Goal: Task Accomplishment & Management: Use online tool/utility

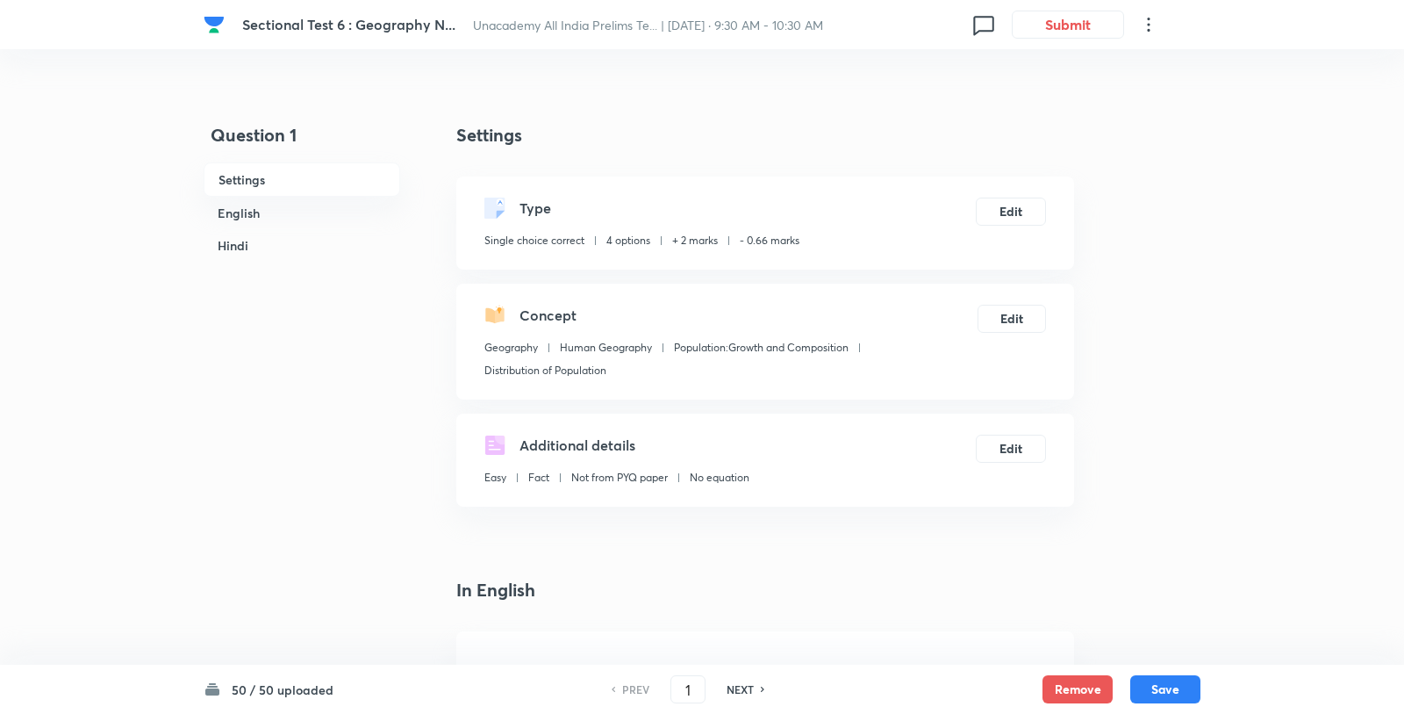
scroll to position [5, 0]
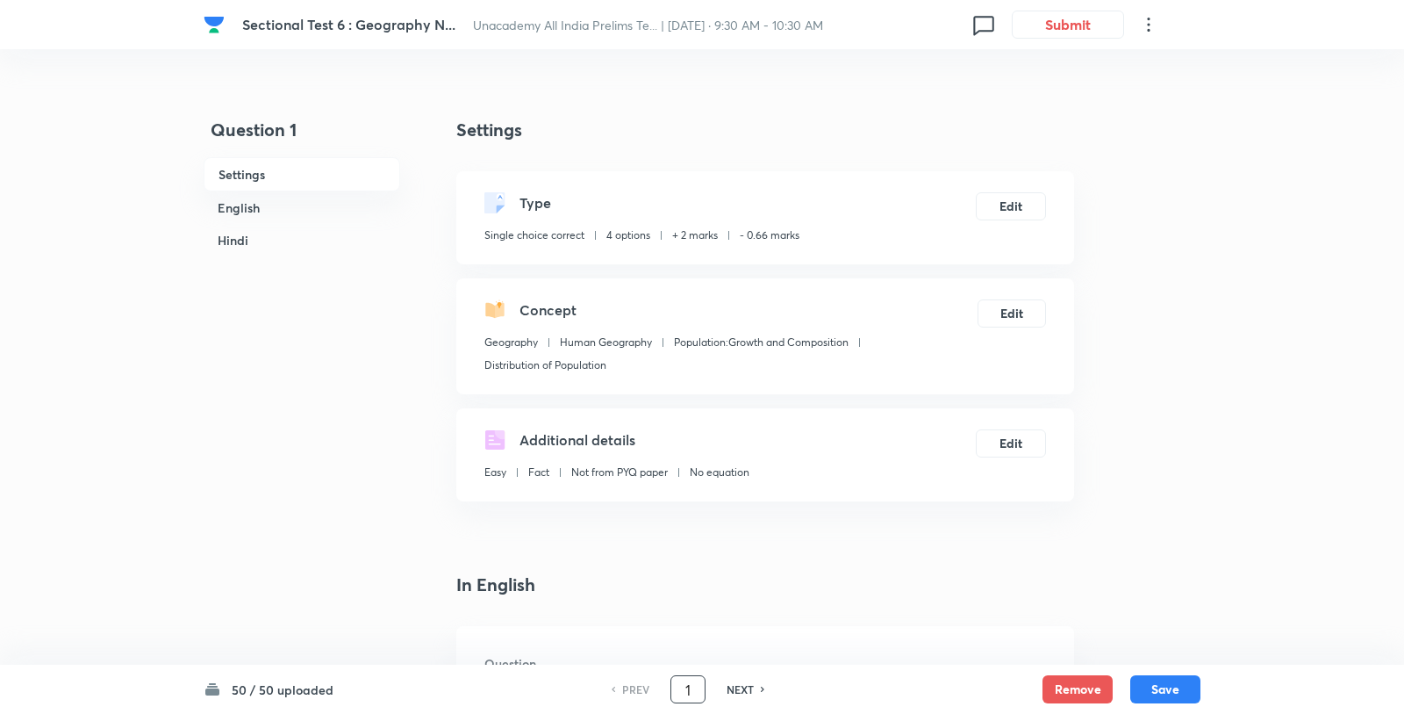
click at [685, 685] on input "1" at bounding box center [687, 689] width 33 height 31
type input "6"
checkbox input "false"
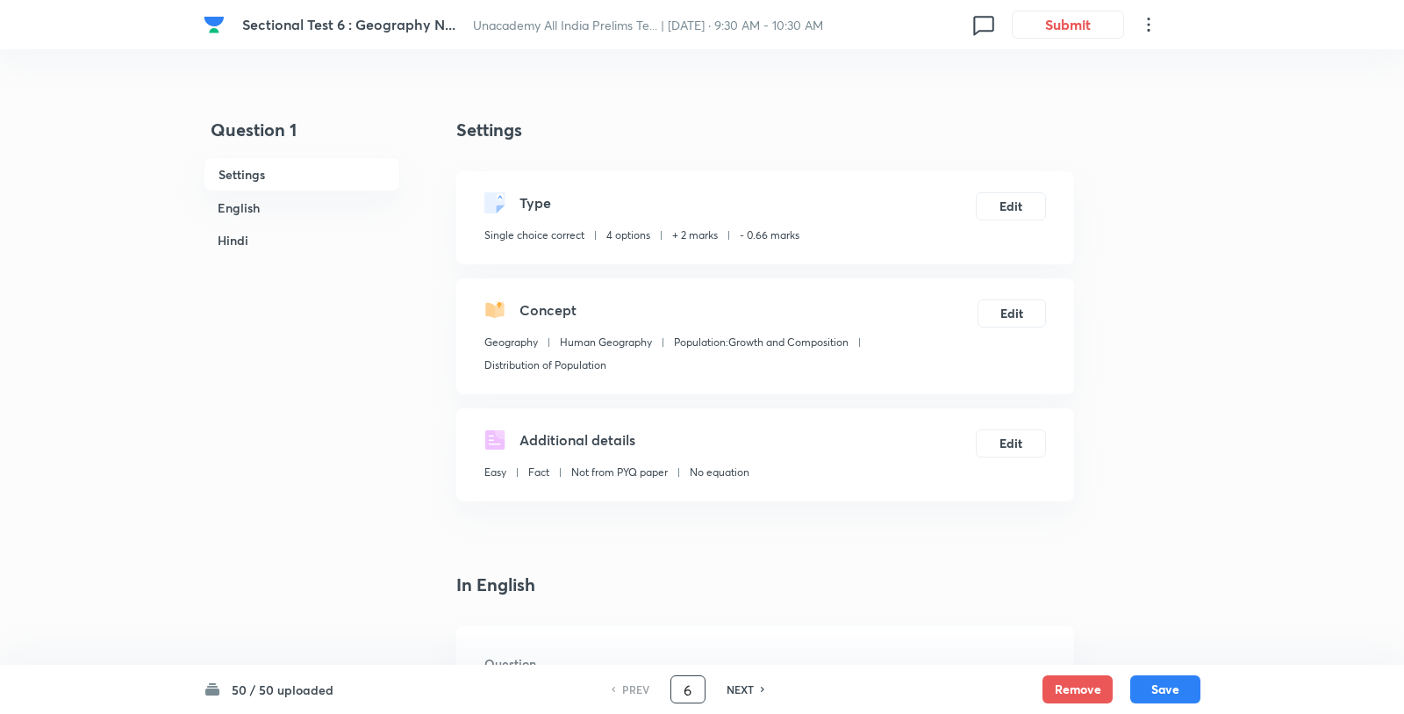
checkbox input "true"
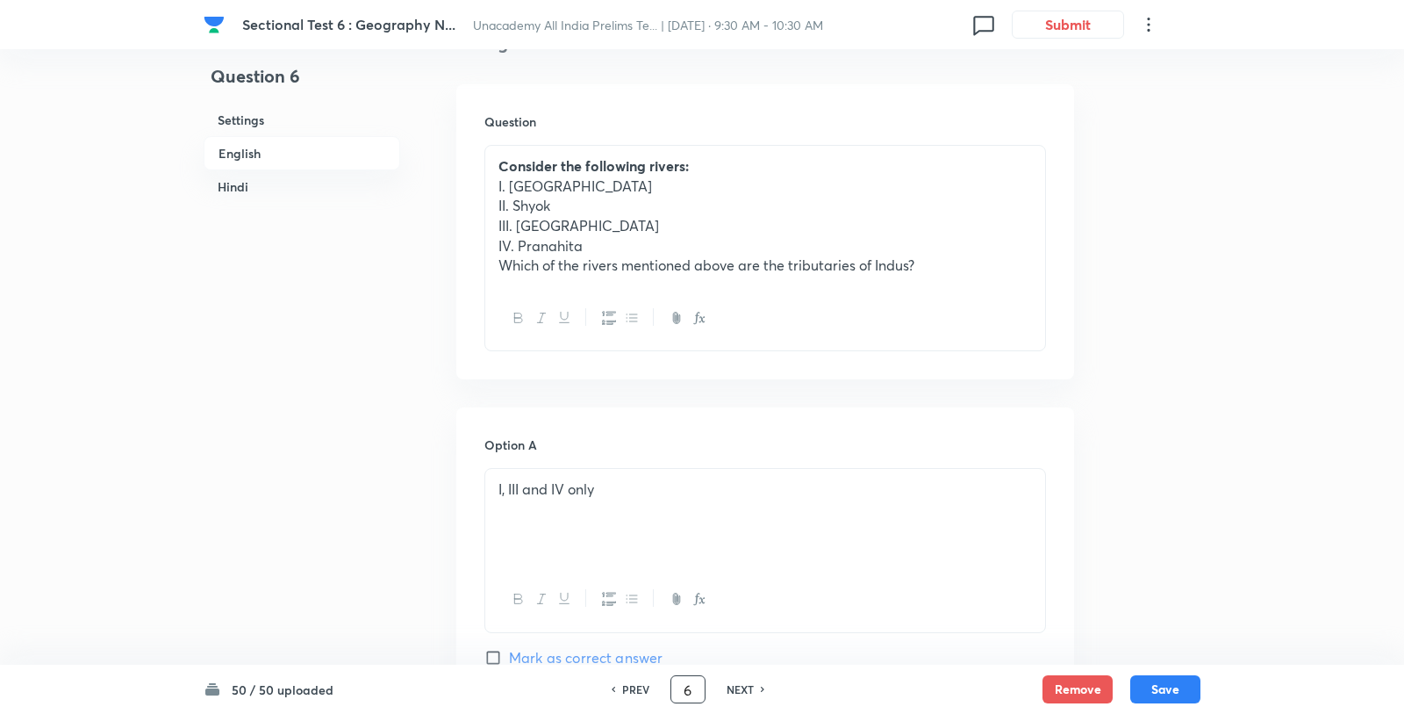
scroll to position [401, 0]
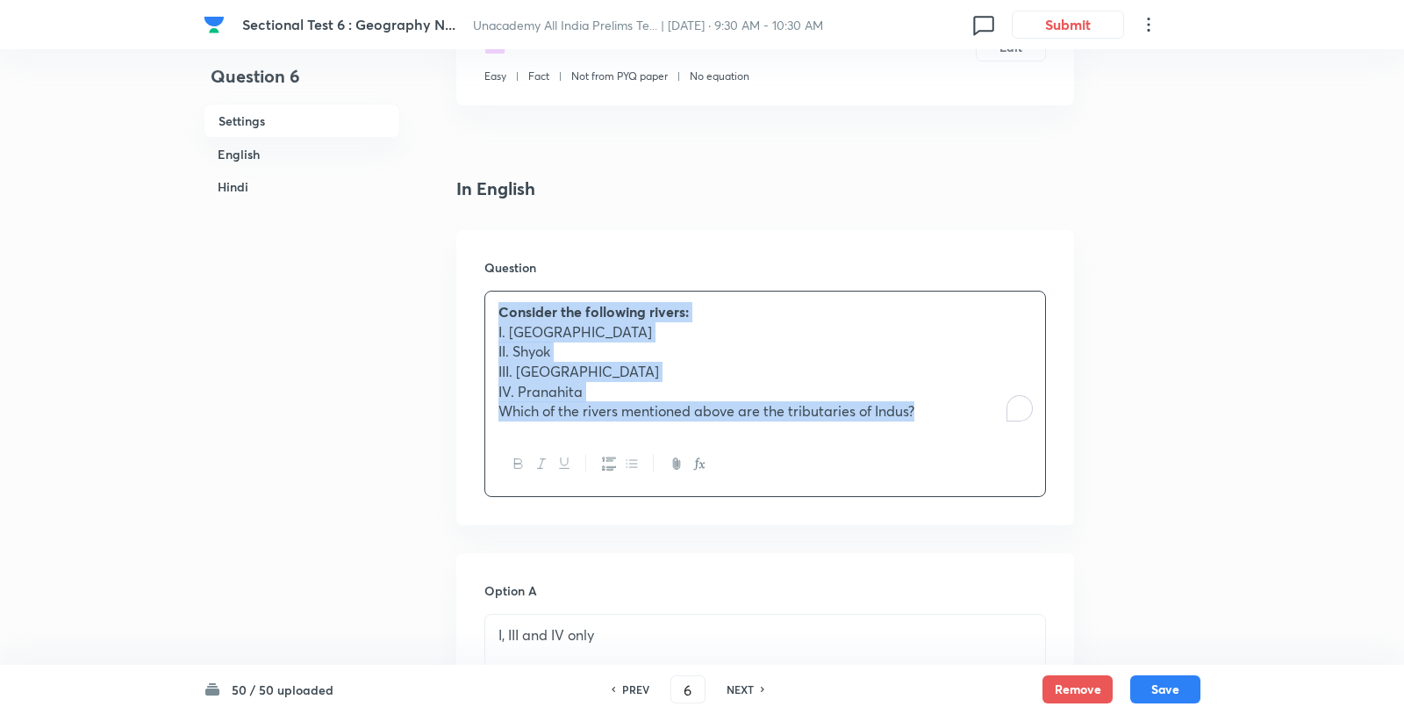
drag, startPoint x: 548, startPoint y: 349, endPoint x: 495, endPoint y: 280, distance: 87.1
click at [495, 291] on div "Consider the following rivers: I. Gartang II. Shyok III. Hunza IV. Pranahita Wh…" at bounding box center [765, 361] width 560 height 140
copy div "Consider the following rivers: I. Gartang II. Shyok III. Hunza IV. Pranahita Wh…"
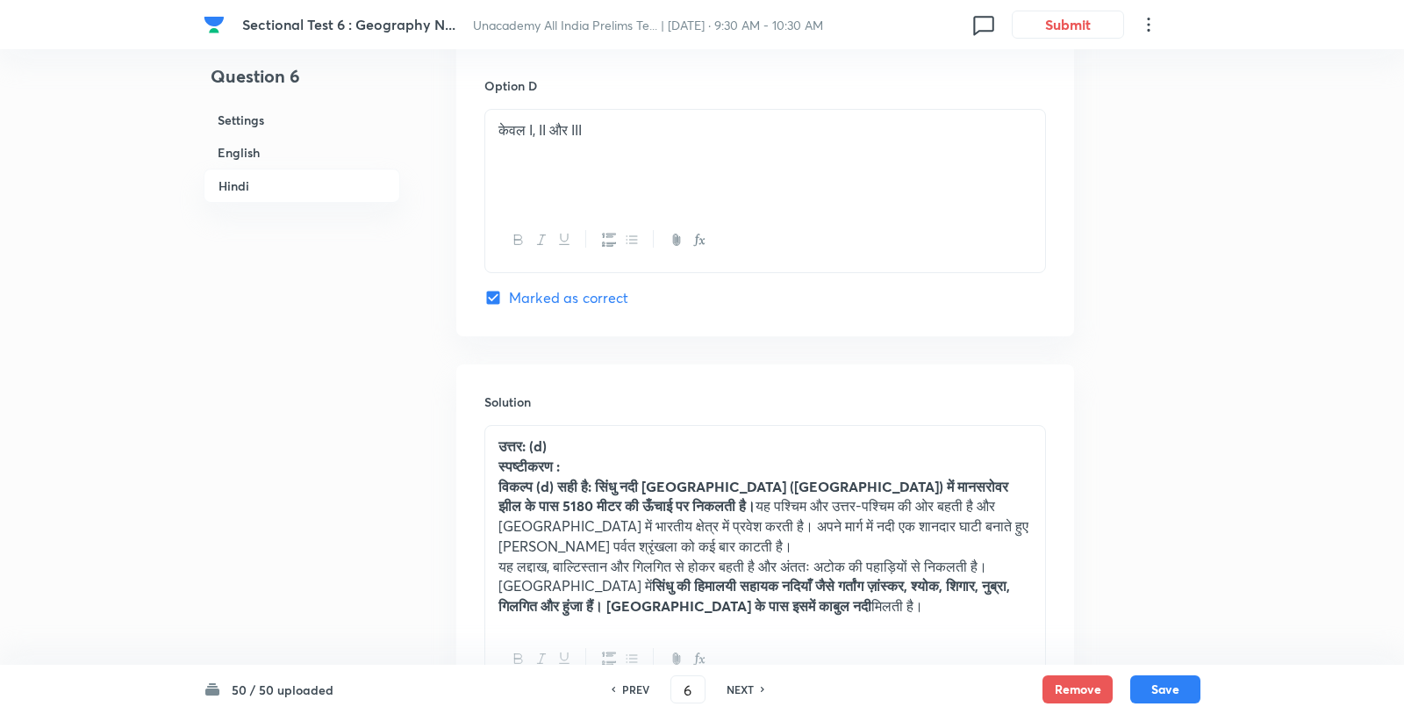
scroll to position [3742, 0]
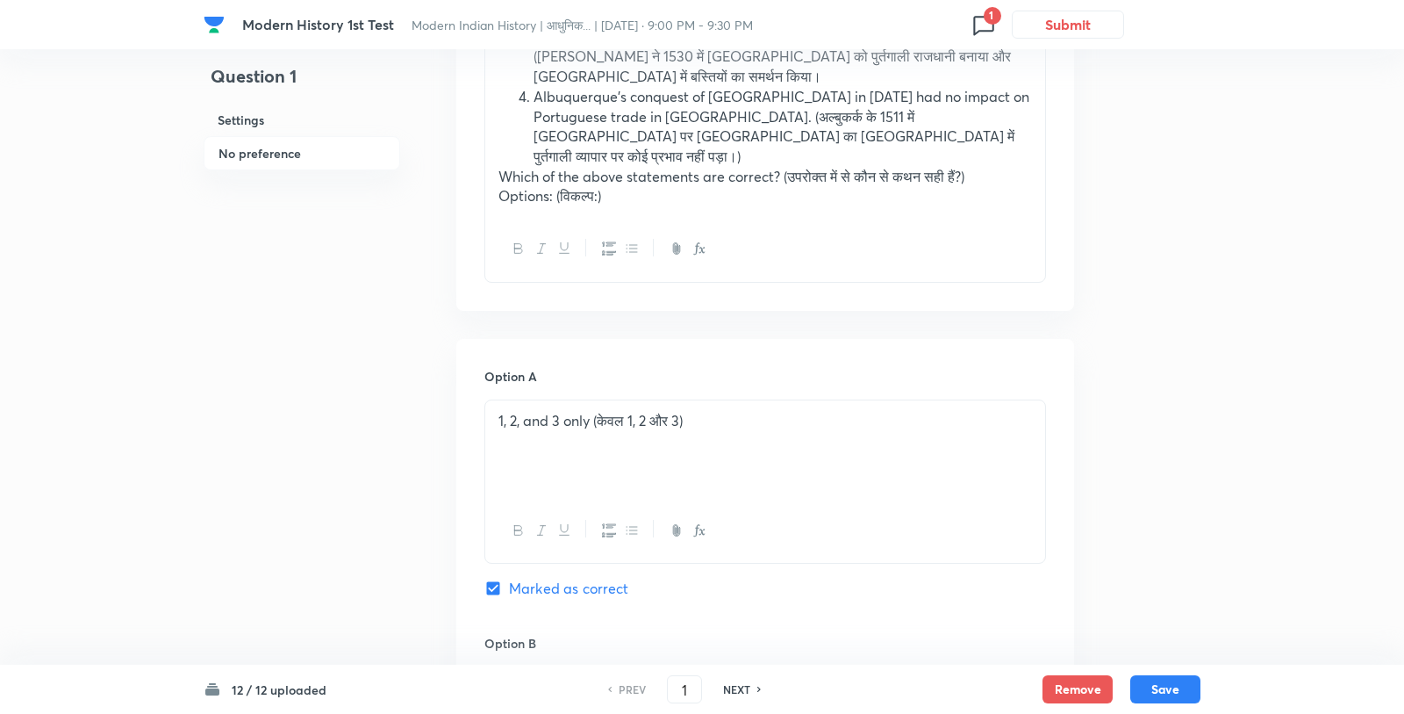
scroll to position [673, 0]
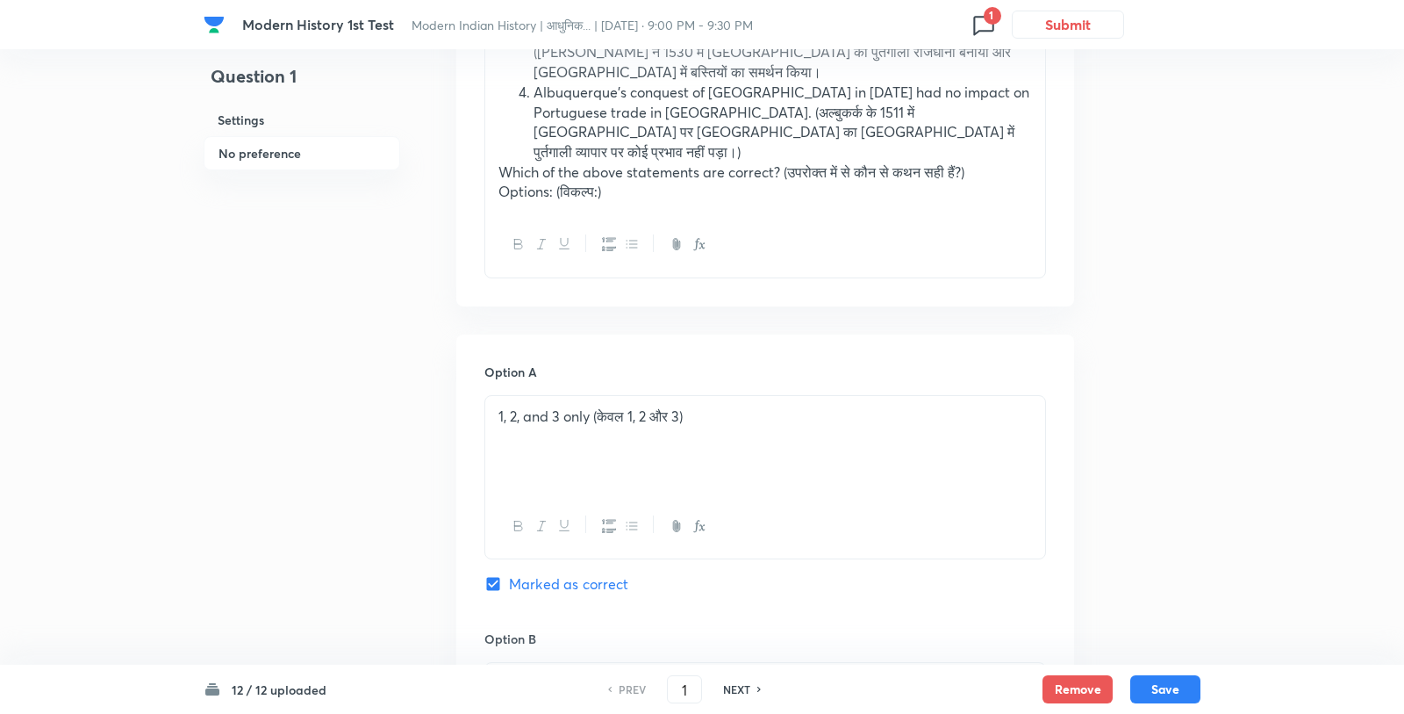
click at [976, 24] on icon at bounding box center [984, 25] width 28 height 28
click at [865, 310] on div at bounding box center [702, 357] width 1404 height 714
click at [699, 704] on div "12 / 12 uploaded PREV 1 ​ NEXT Remove Save" at bounding box center [702, 688] width 997 height 49
click at [686, 688] on input "1" at bounding box center [684, 689] width 33 height 31
type input "12"
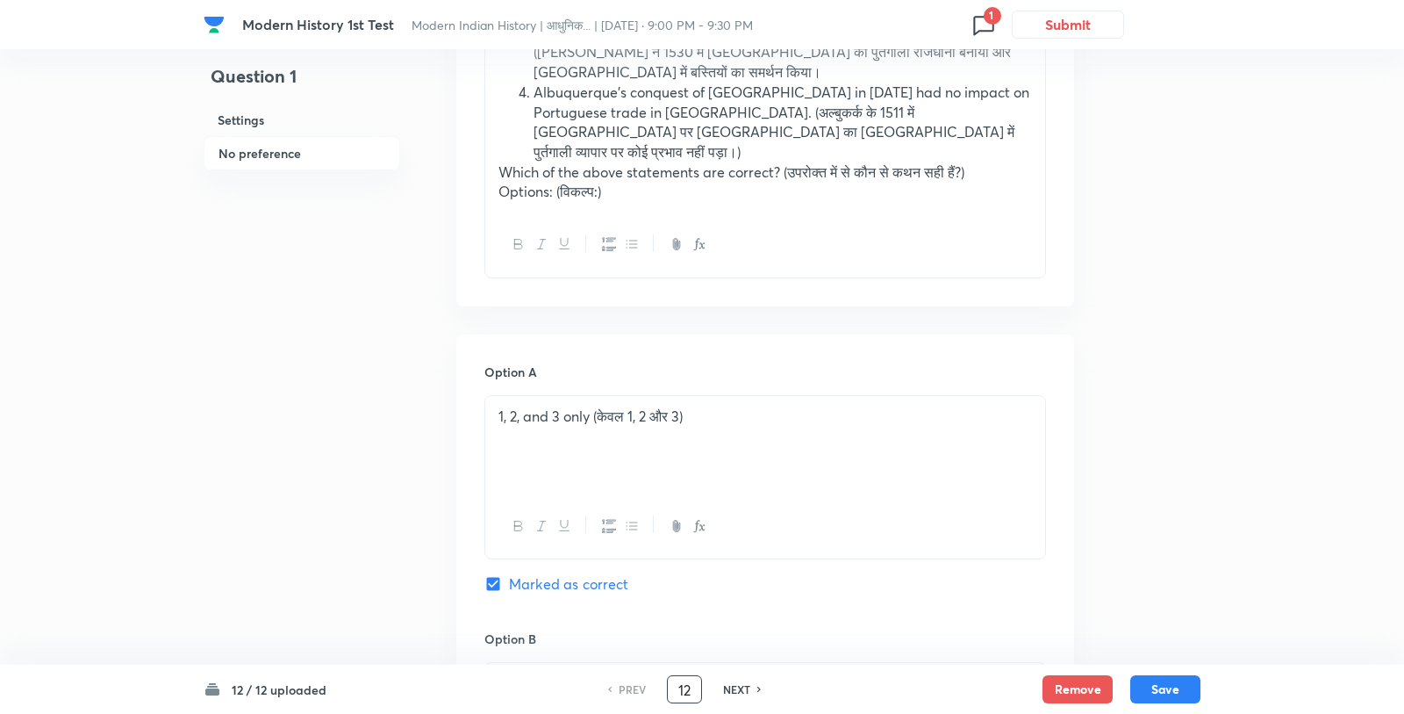
checkbox input "false"
checkbox input "true"
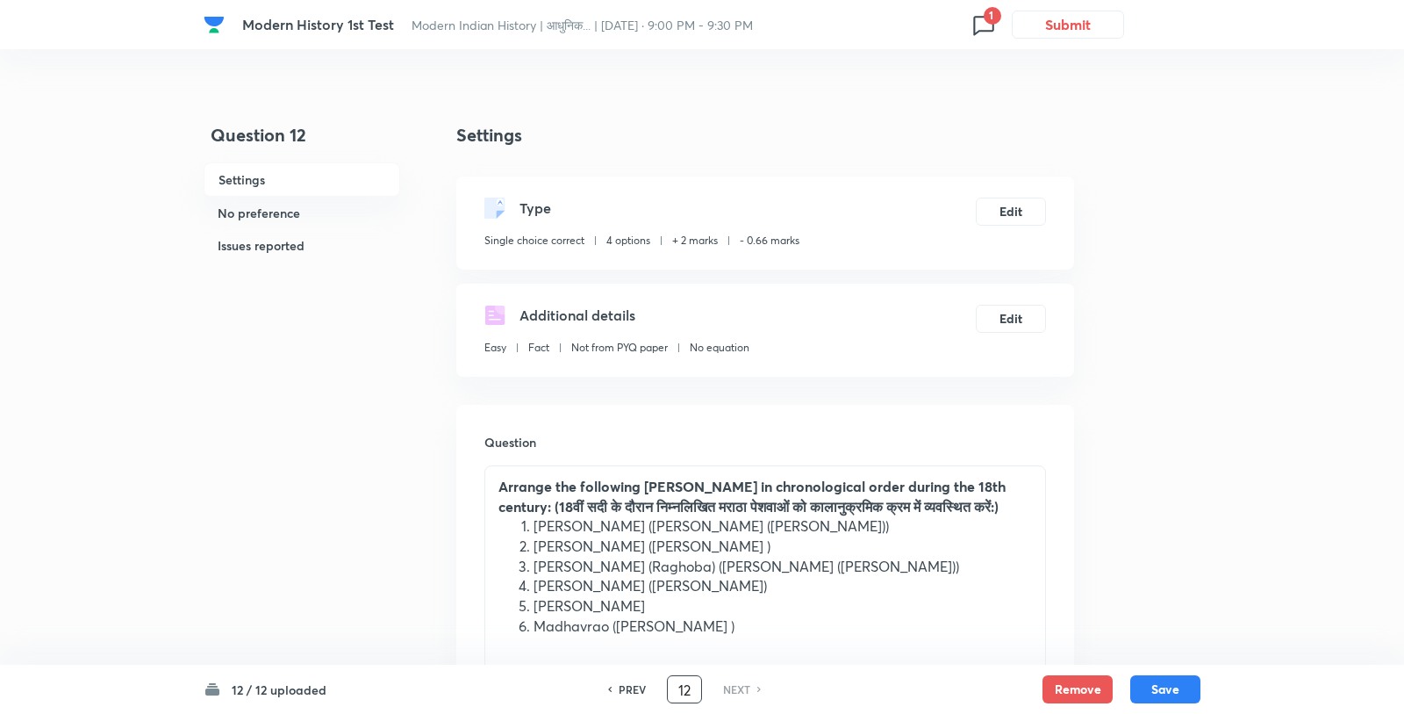
scroll to position [10, 0]
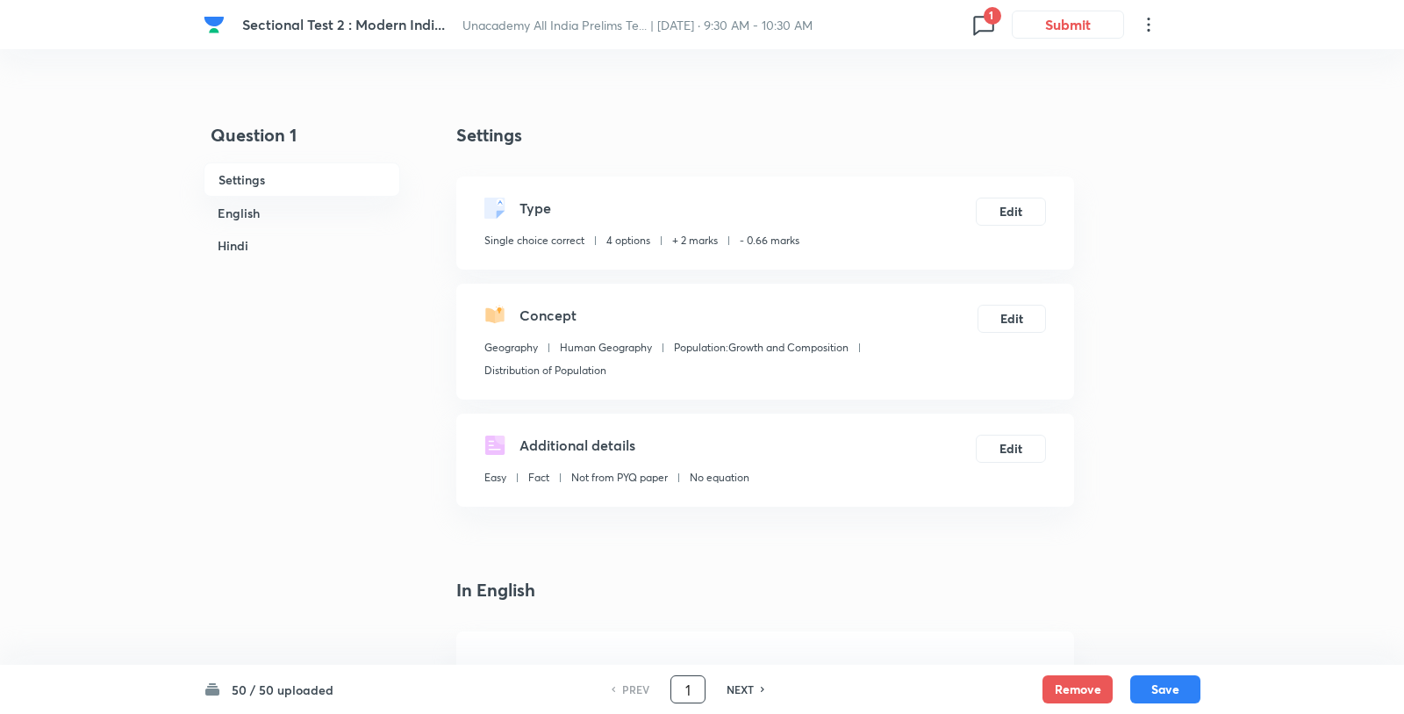
click at [685, 699] on input "1" at bounding box center [687, 689] width 33 height 31
type input "37"
checkbox input "false"
checkbox input "true"
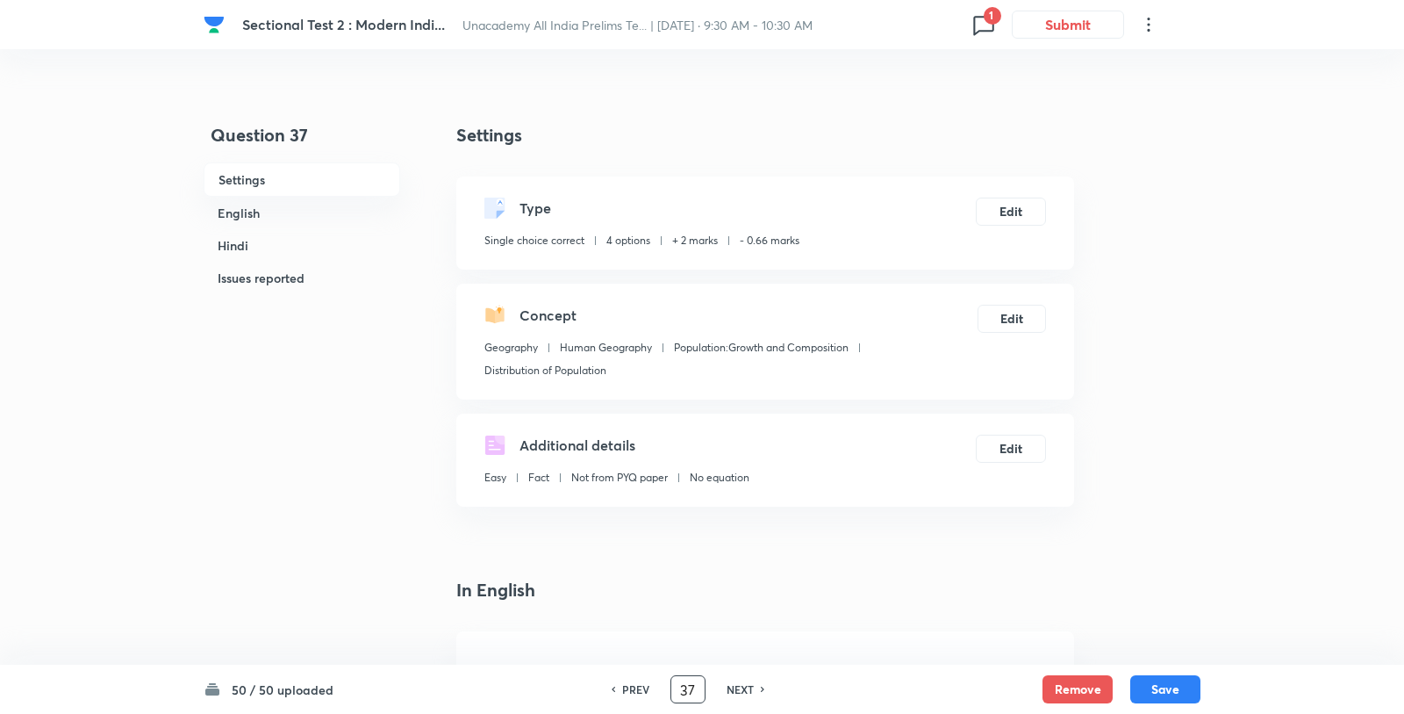
checkbox input "true"
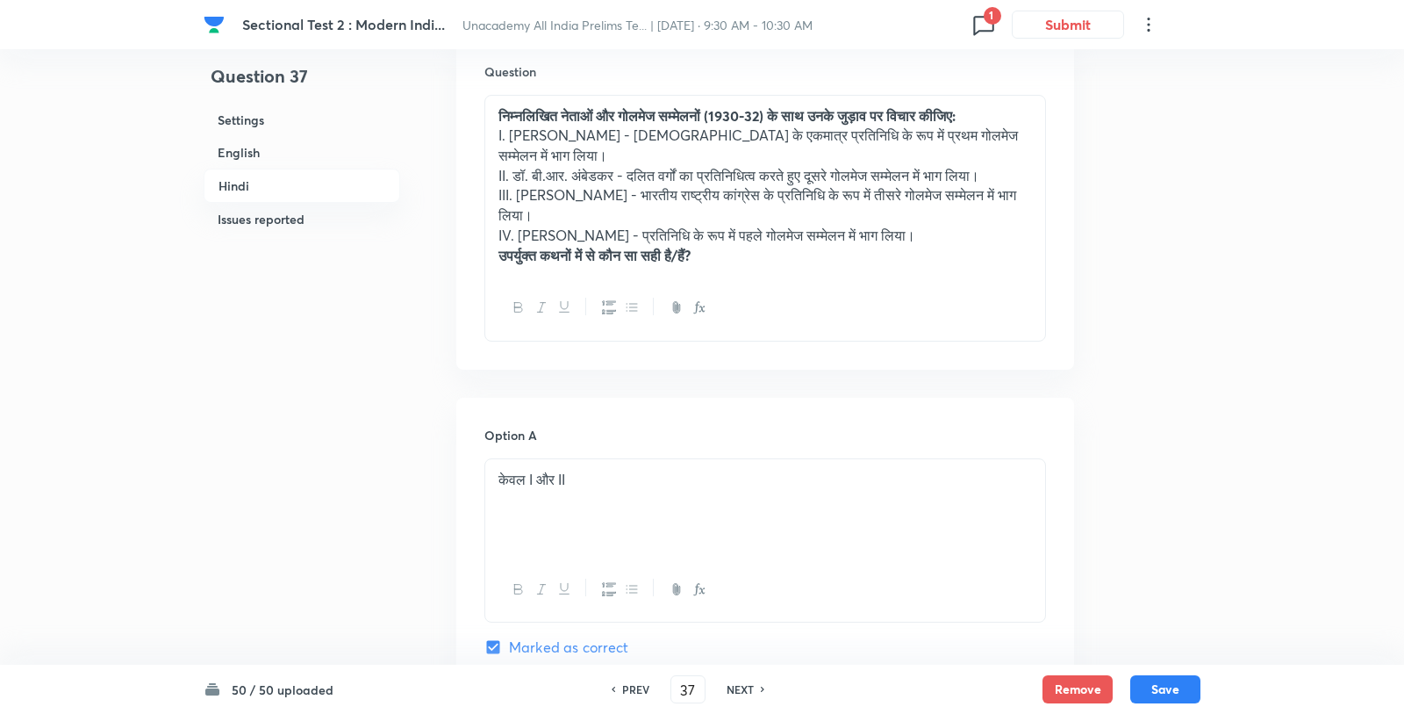
scroll to position [2899, 0]
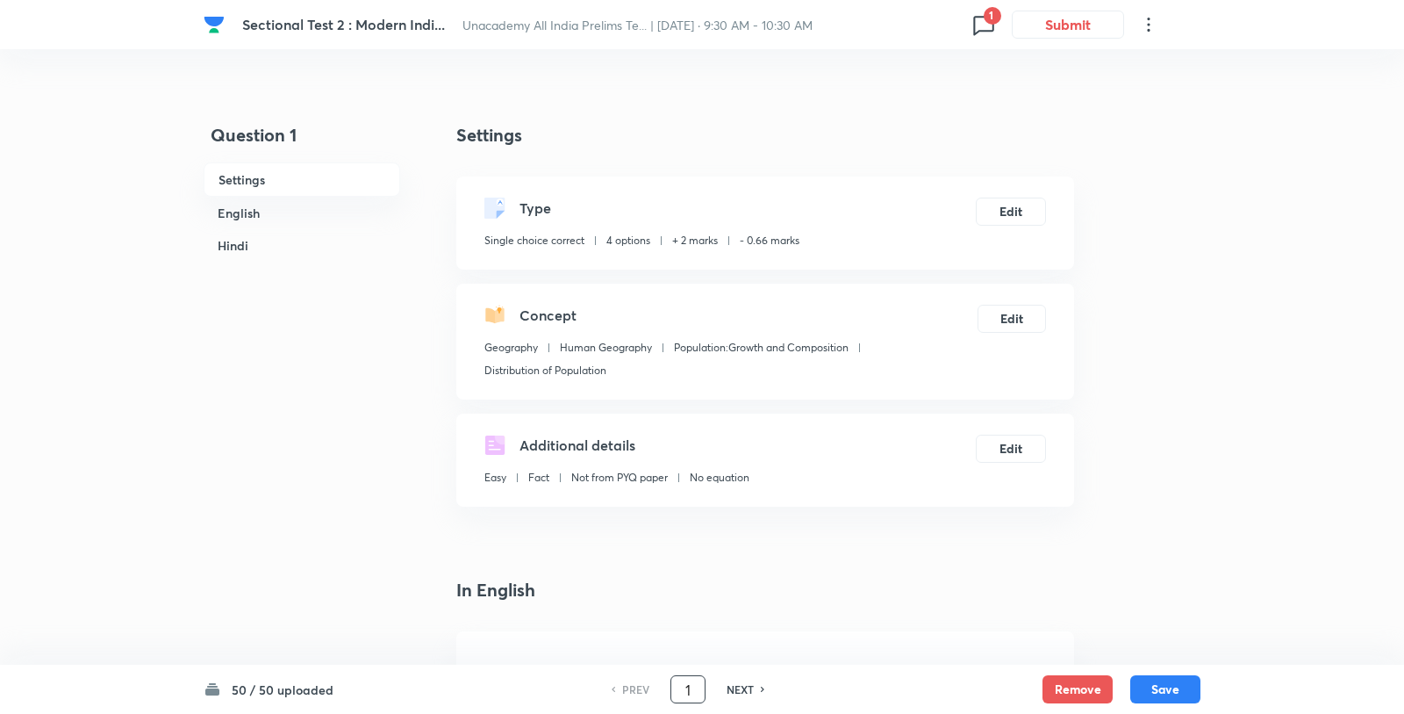
click at [685, 689] on input "1" at bounding box center [687, 689] width 33 height 31
type input "37"
checkbox input "false"
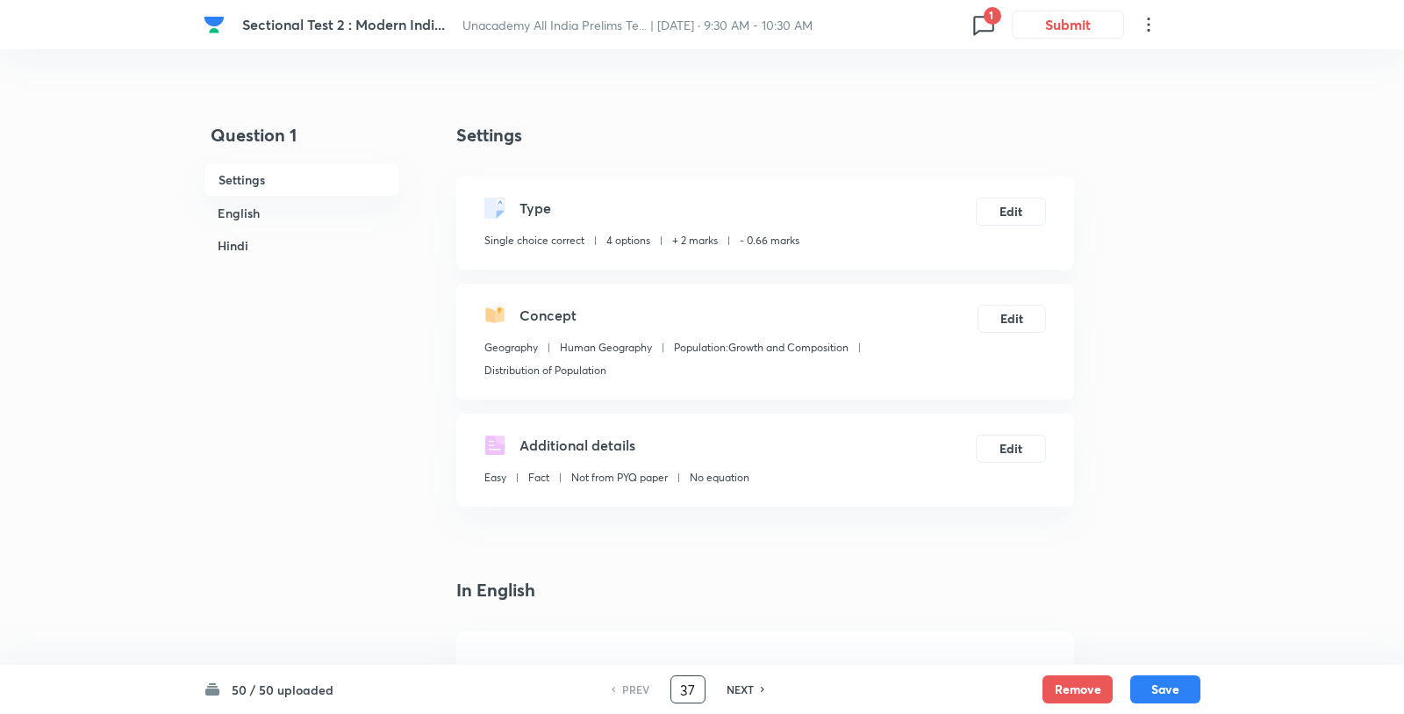
checkbox input "true"
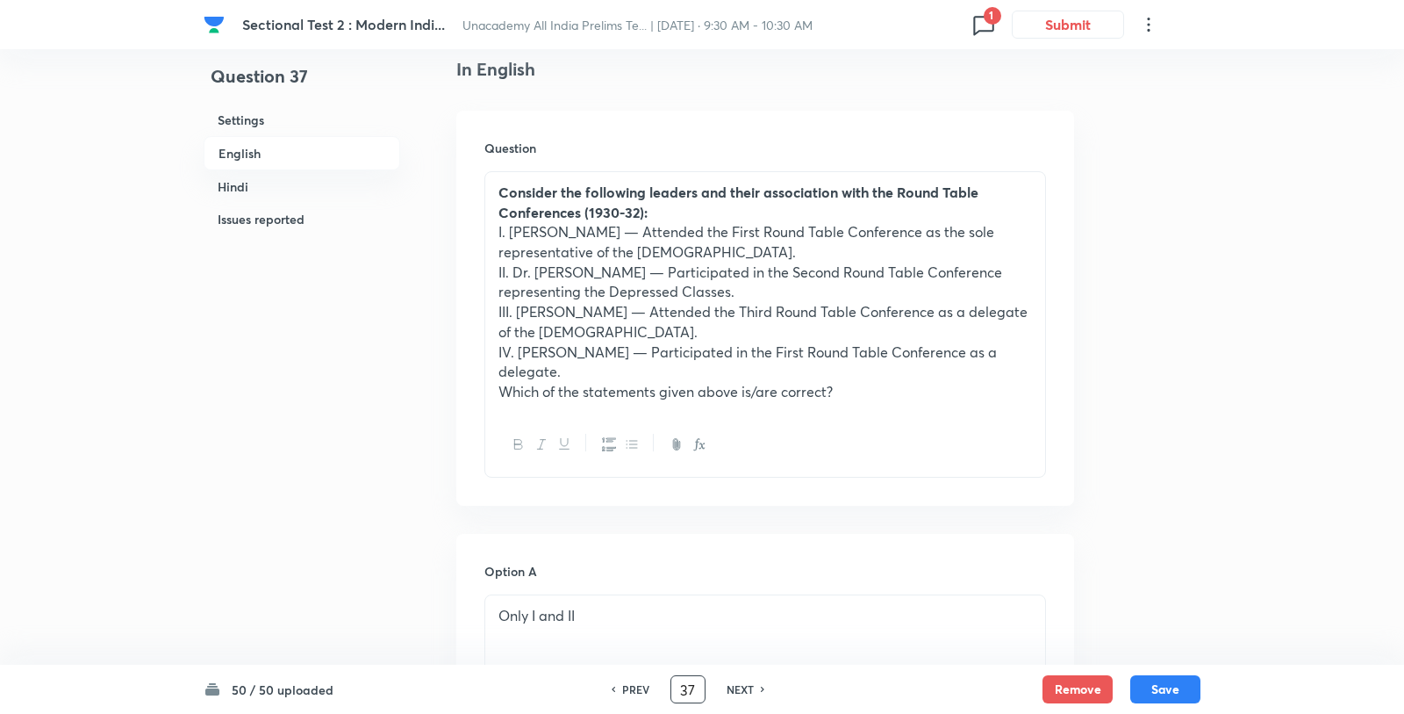
scroll to position [399, 0]
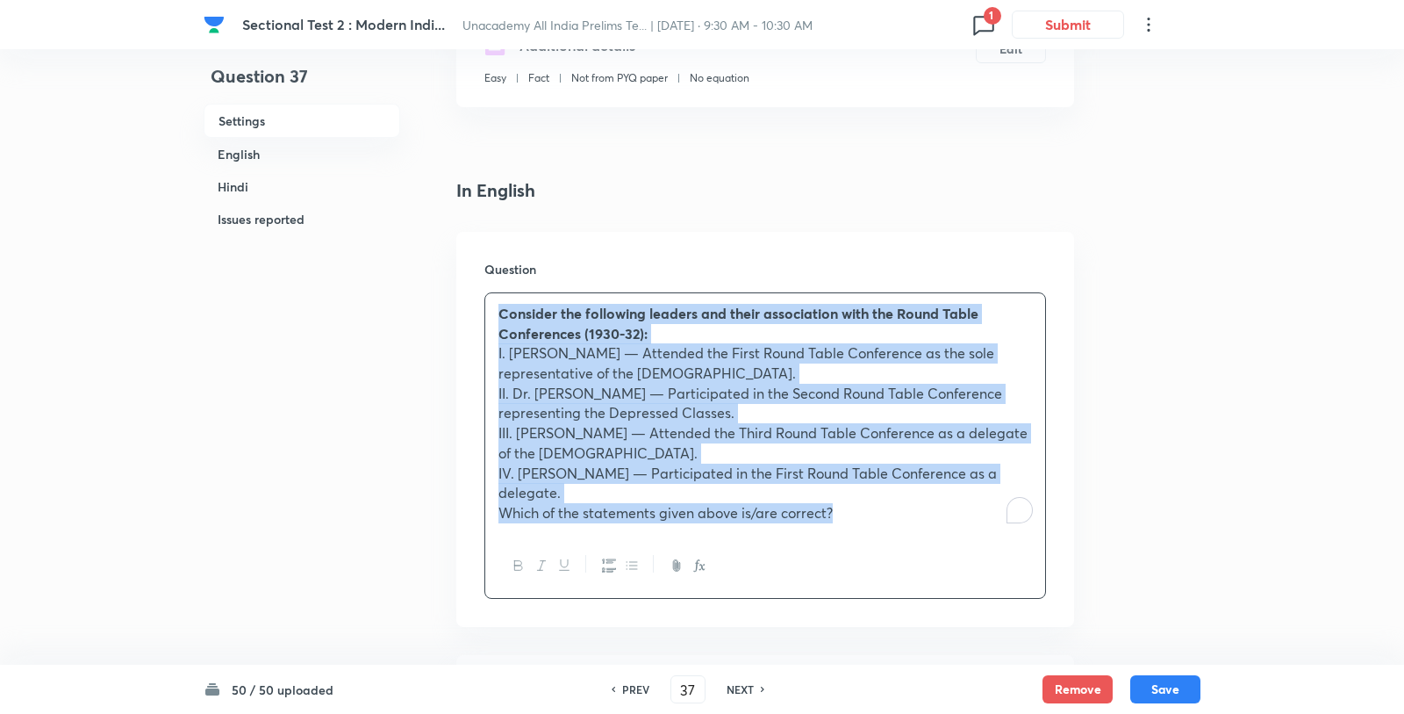
drag, startPoint x: 457, startPoint y: 298, endPoint x: 445, endPoint y: 271, distance: 29.9
copy div "Consider the following leaders and their association with the Round Table Confe…"
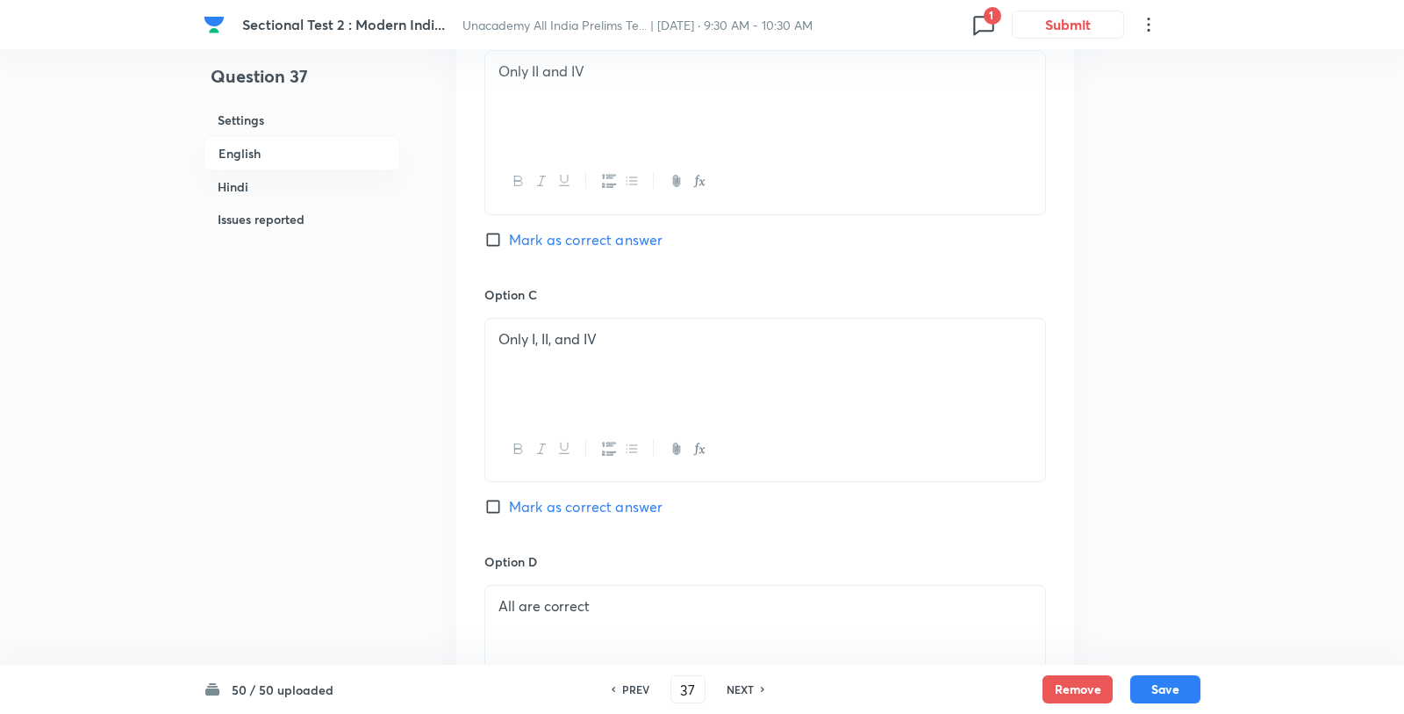
scroll to position [1423, 0]
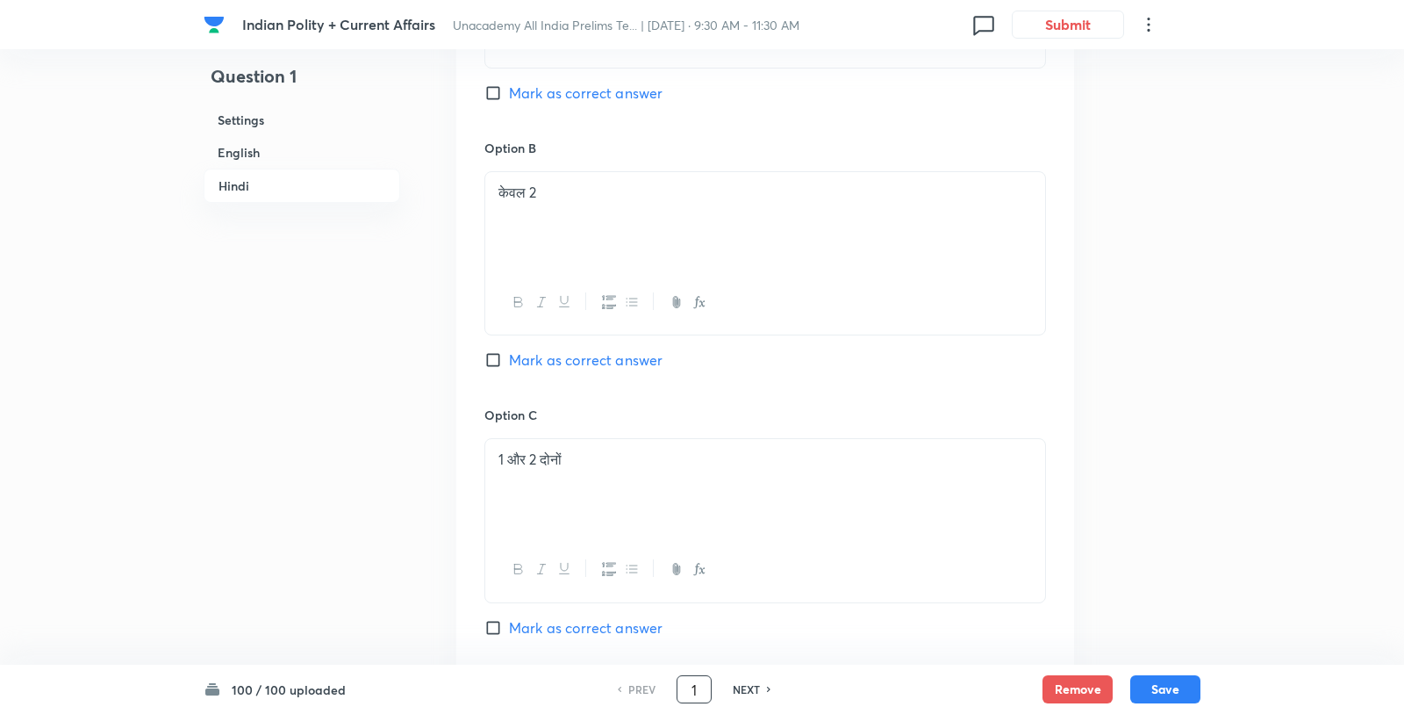
click at [688, 685] on input "1" at bounding box center [694, 689] width 33 height 31
type input "45"
checkbox input "false"
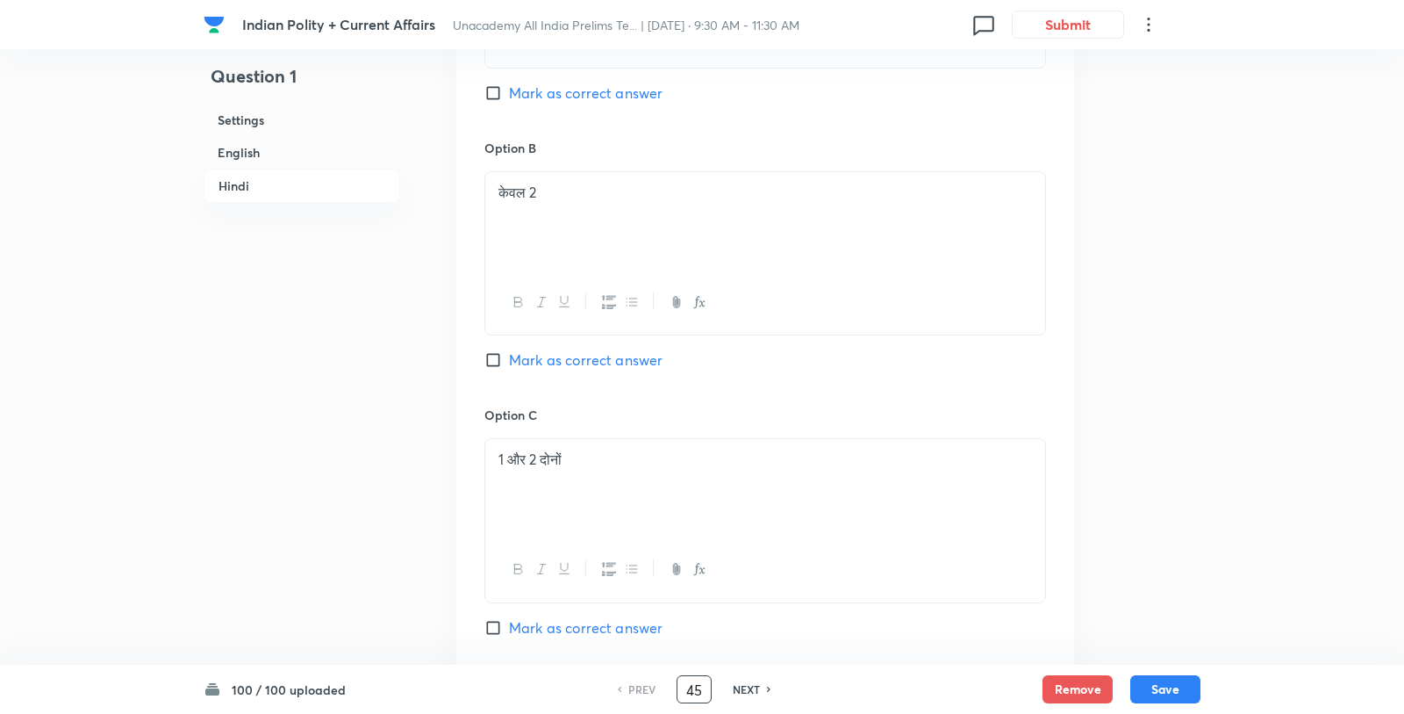
checkbox input "true"
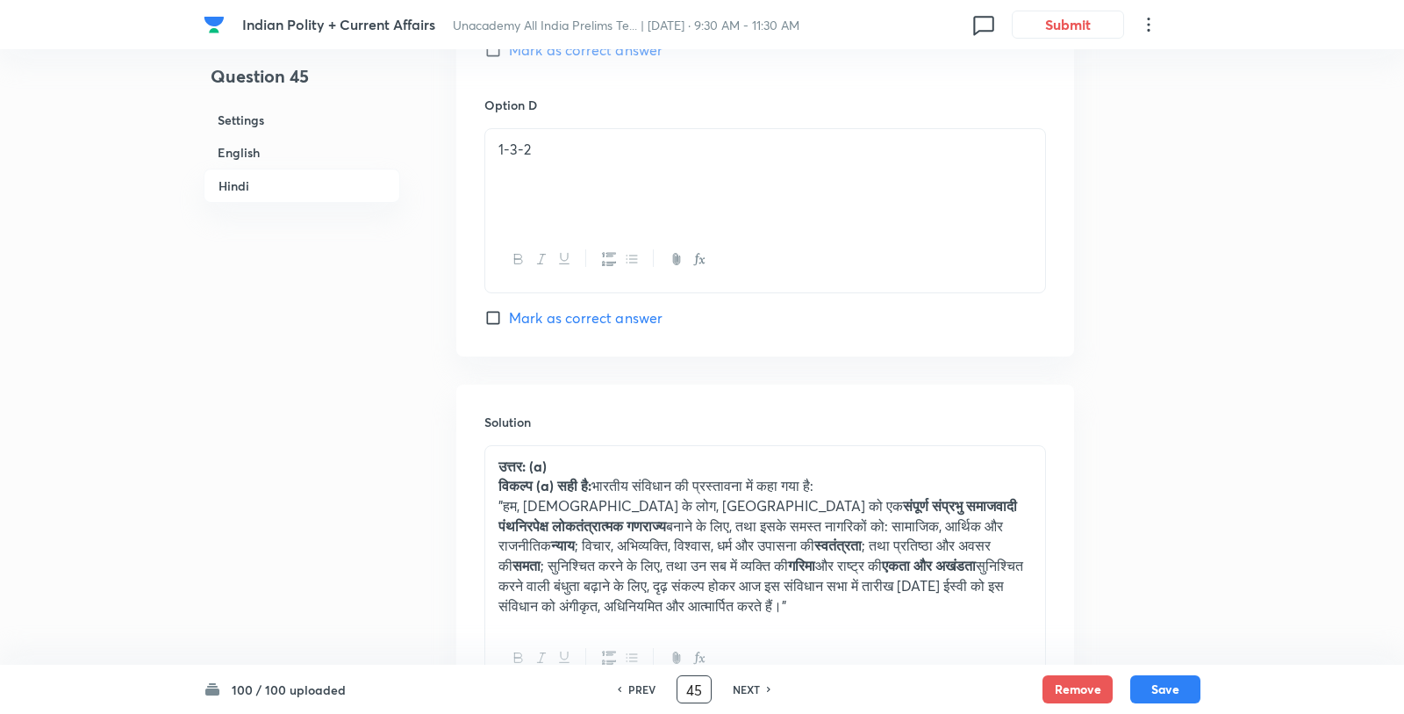
scroll to position [4101, 0]
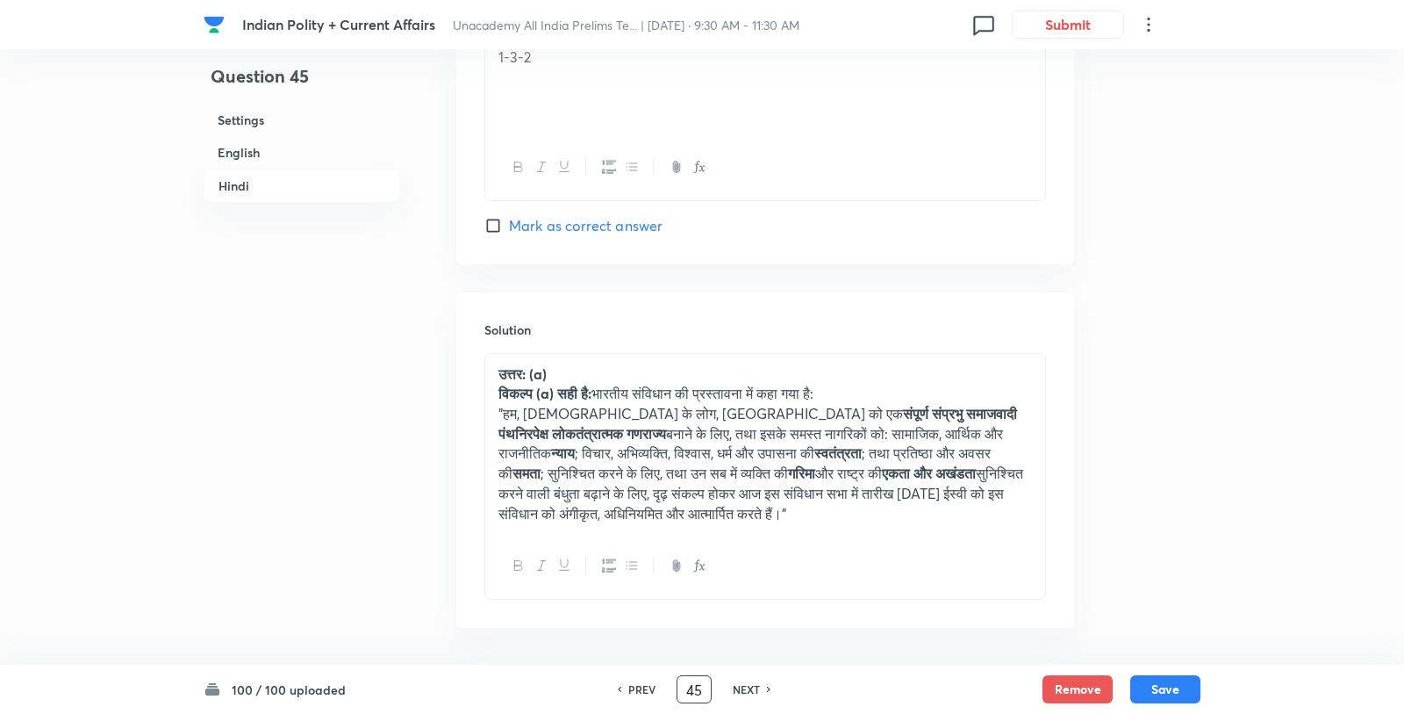
click at [751, 555] on div "Solution उत्तर: (a) विकल्प (a) सही है: भारतीय संविधान की प्रस्तावना में कहा गया…" at bounding box center [765, 459] width 618 height 335
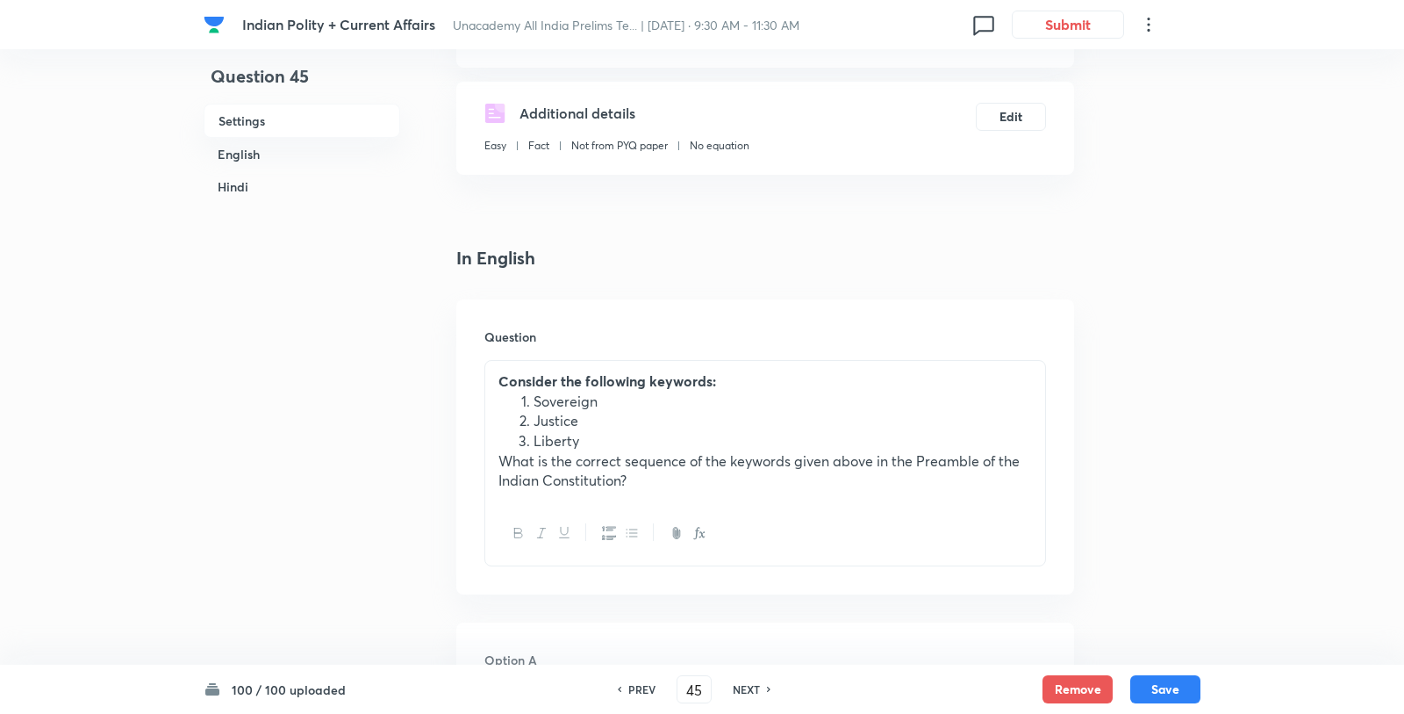
scroll to position [282, 0]
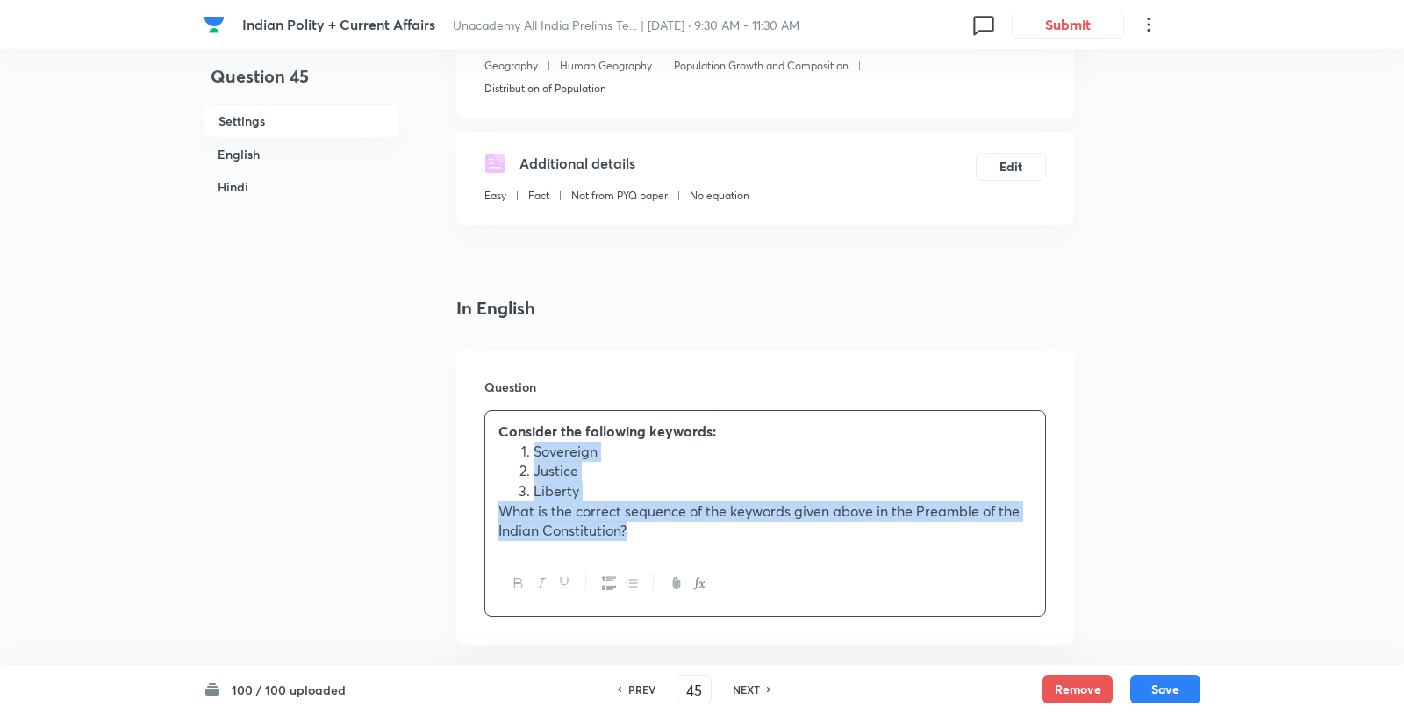
drag, startPoint x: 528, startPoint y: 423, endPoint x: 488, endPoint y: 378, distance: 60.3
click at [488, 411] on div "Consider the following keywords: Sovereign Justice Liberty What is the correct …" at bounding box center [765, 481] width 560 height 140
copy div "Consider the following keywords: Sovereign Justice Liberty What is the correct …"
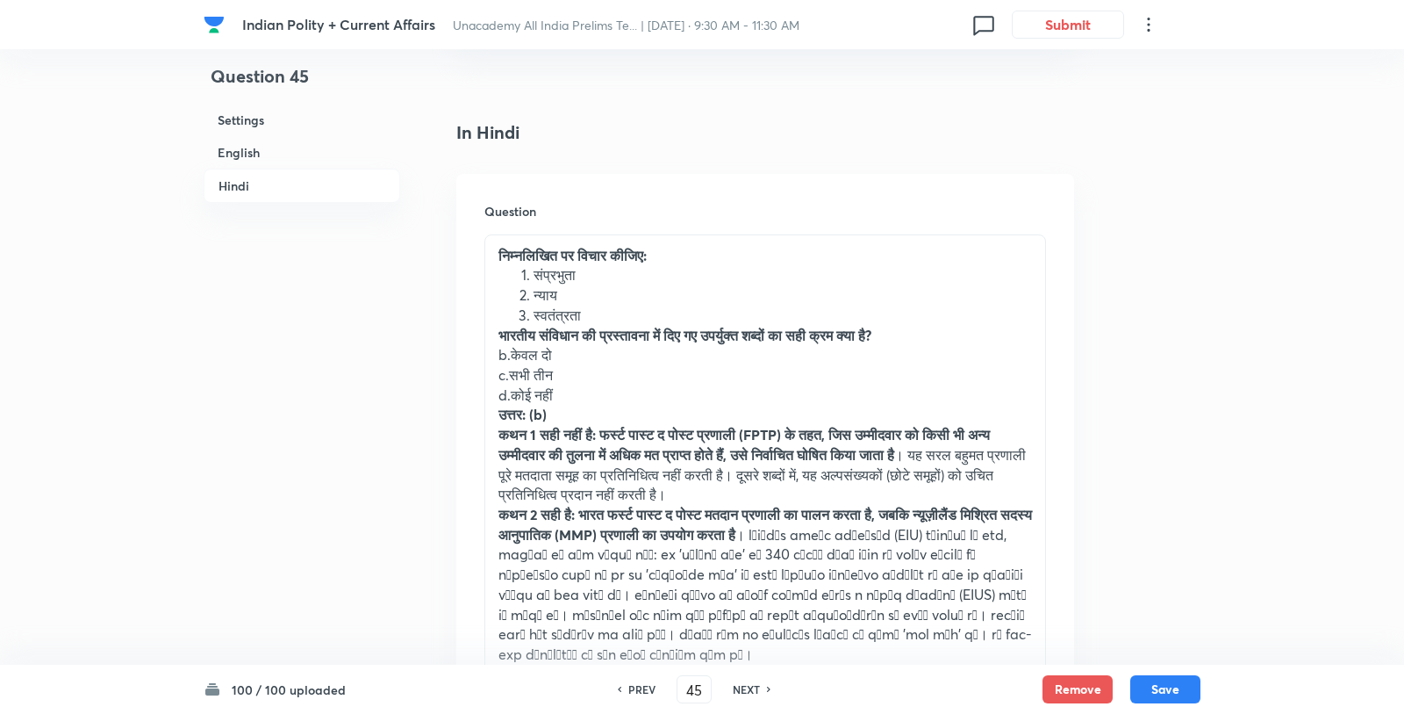
scroll to position [2920, 0]
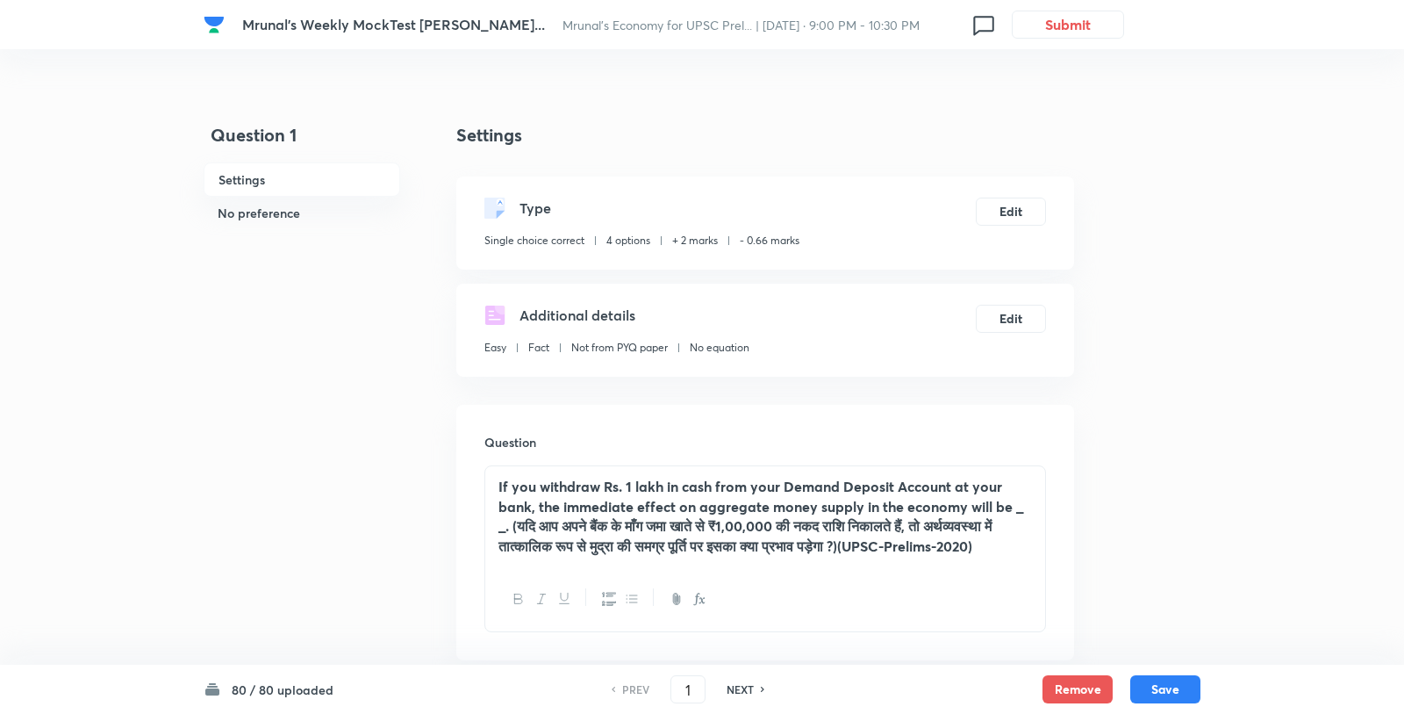
click at [667, 678] on div "PREV 1 ​ NEXT" at bounding box center [688, 689] width 226 height 28
click at [684, 689] on input "1" at bounding box center [687, 689] width 33 height 31
type input "34"
checkbox input "true"
